Goal: Navigation & Orientation: Find specific page/section

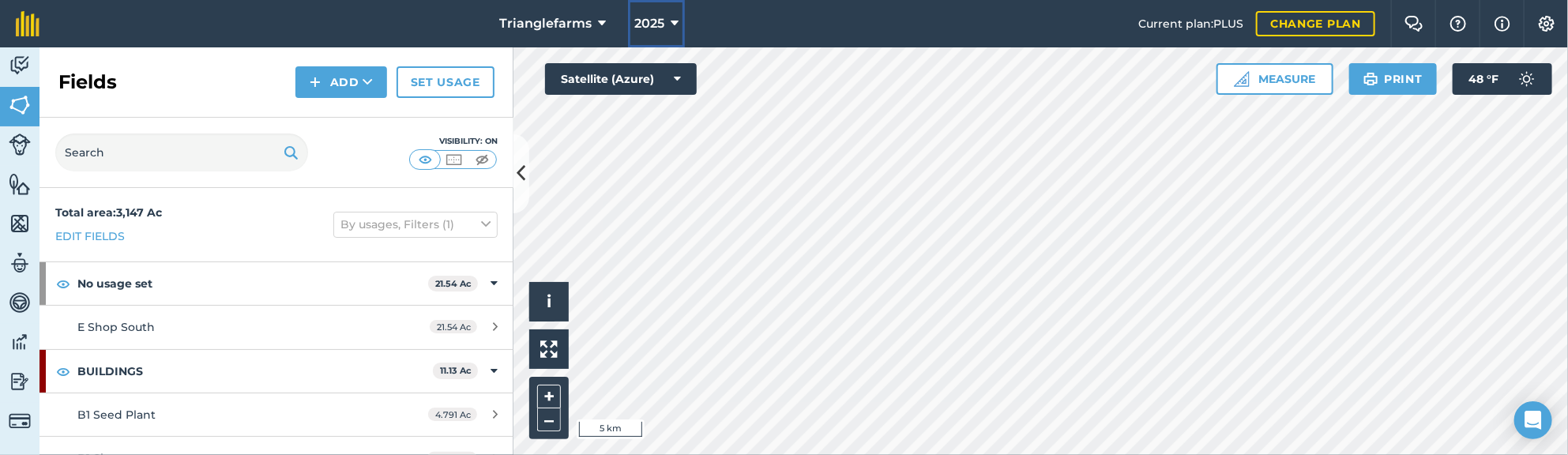
click at [665, 26] on button "2025" at bounding box center [657, 24] width 57 height 48
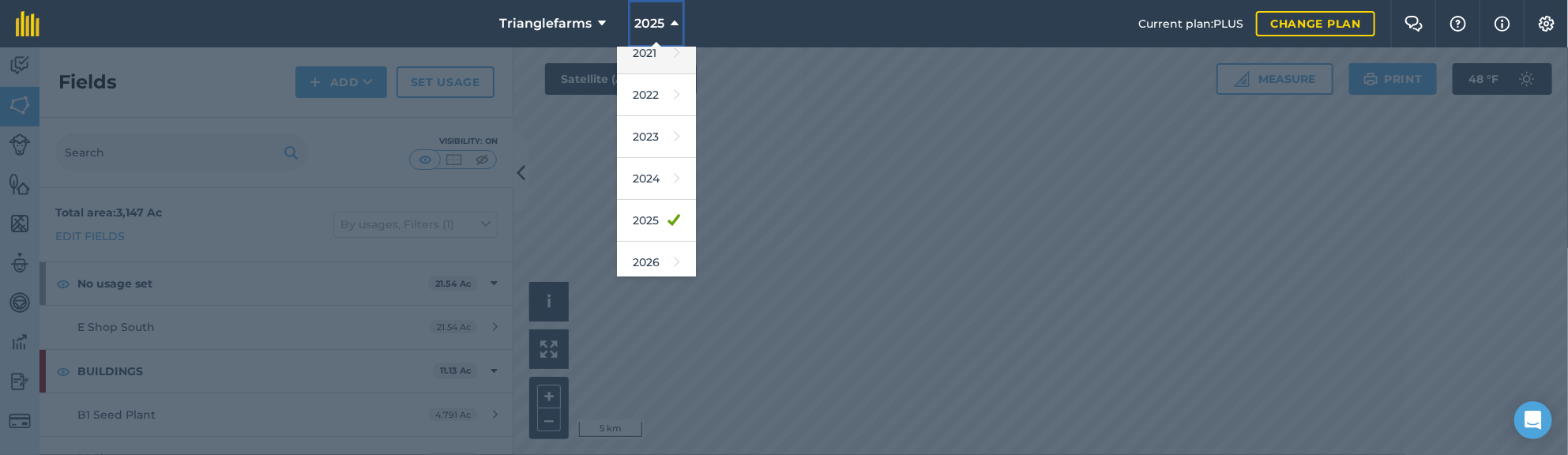
scroll to position [215, 0]
click at [648, 228] on link "2026" at bounding box center [656, 230] width 79 height 42
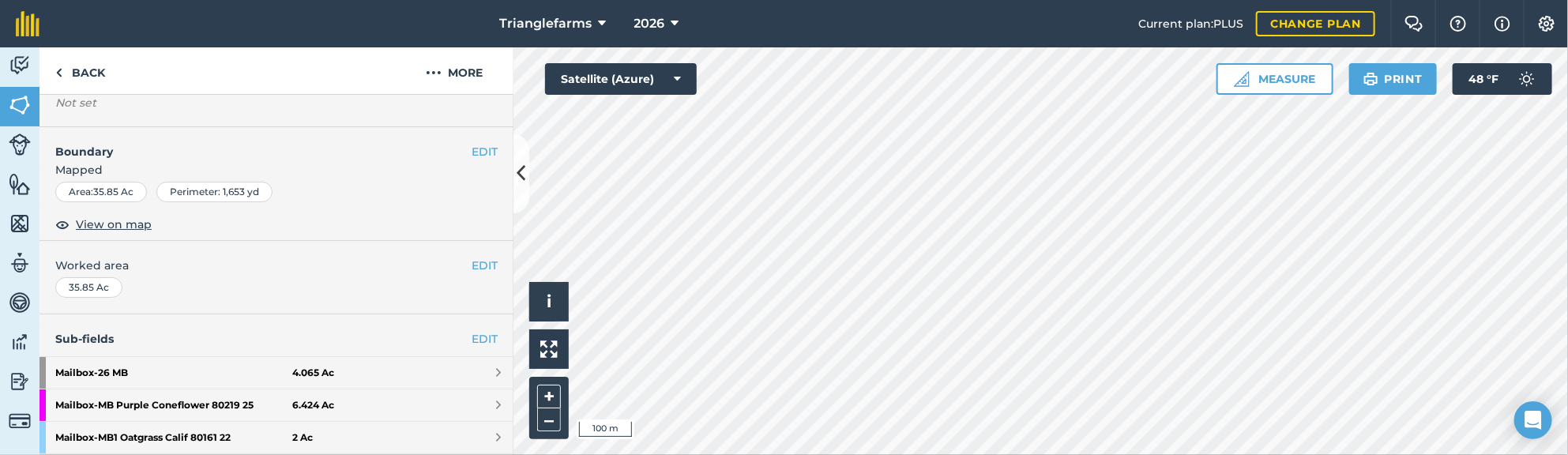
scroll to position [287, 0]
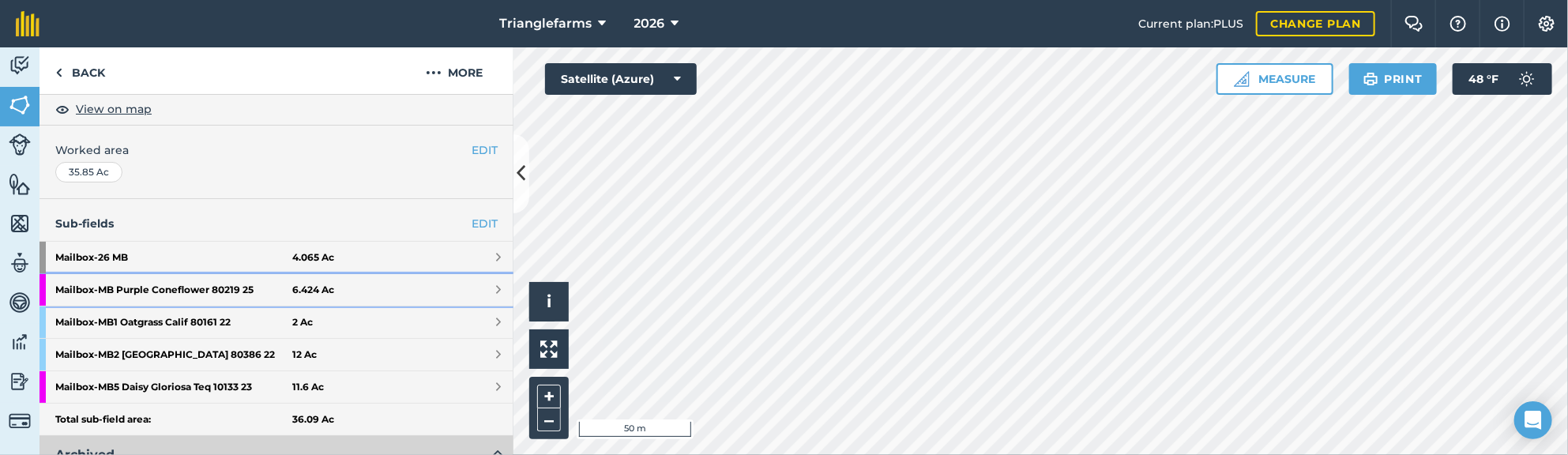
click at [175, 284] on strong "Mailbox - MB Purple Coneflower 80219 25" at bounding box center [174, 290] width 237 height 32
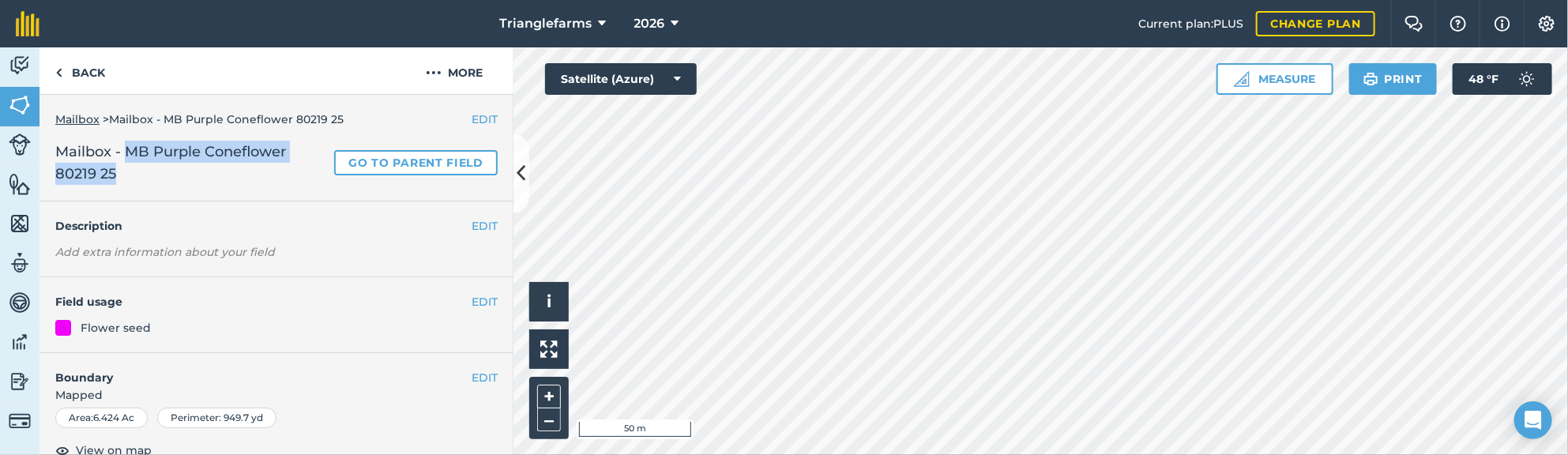
drag, startPoint x: 143, startPoint y: 173, endPoint x: 126, endPoint y: 153, distance: 26.2
click at [126, 153] on span "Mailbox - MB Purple Coneflower 80219 25" at bounding box center [192, 163] width 272 height 44
copy span "MB Purple Coneflower 80219 25"
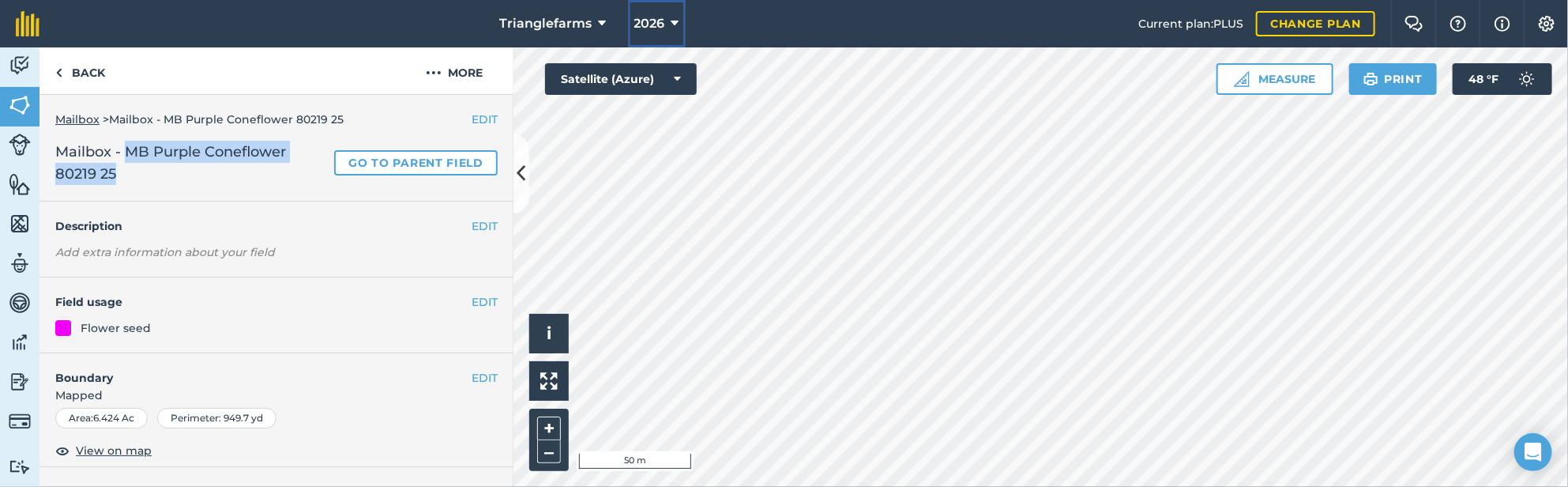
drag, startPoint x: 667, startPoint y: 27, endPoint x: 662, endPoint y: 35, distance: 9.4
click at [667, 27] on button "2026" at bounding box center [657, 24] width 58 height 48
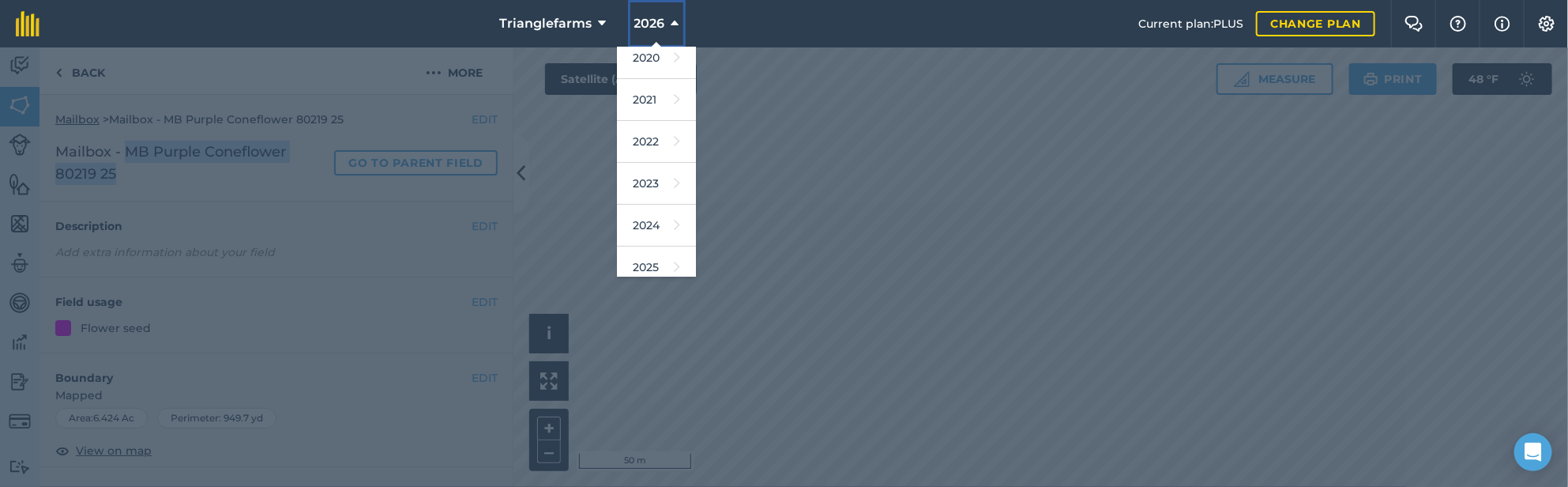
scroll to position [215, 0]
click at [641, 196] on link "2025" at bounding box center [656, 188] width 79 height 42
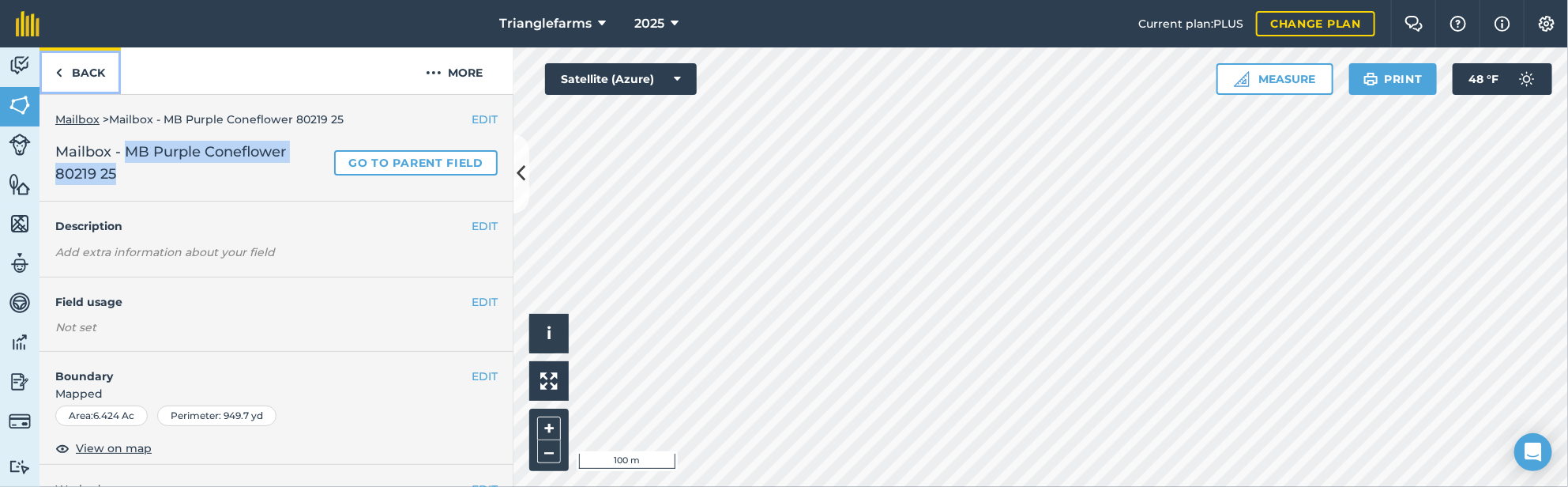
click at [72, 75] on link "Back" at bounding box center [79, 70] width 81 height 47
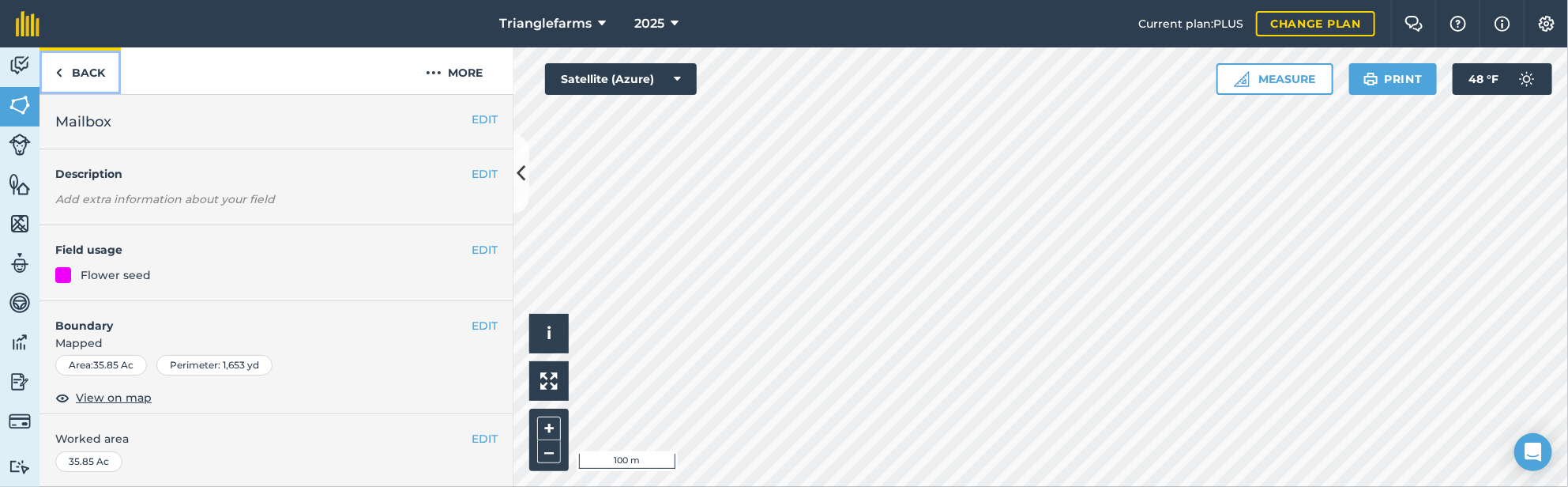
click at [74, 73] on link "Back" at bounding box center [79, 70] width 81 height 47
